Goal: Check status: Check status

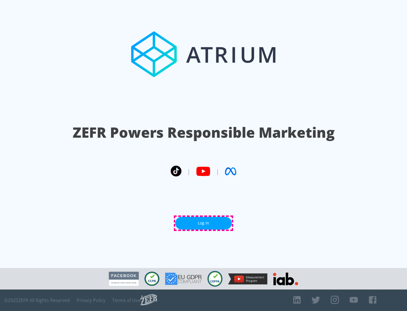
click at [203, 223] on link "Log In" at bounding box center [203, 223] width 56 height 13
